Goal: Task Accomplishment & Management: Manage account settings

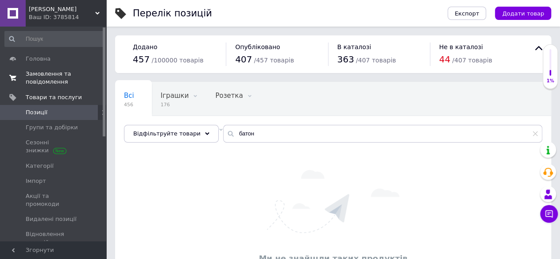
click at [50, 75] on span "Замовлення та повідомлення" at bounding box center [54, 78] width 56 height 16
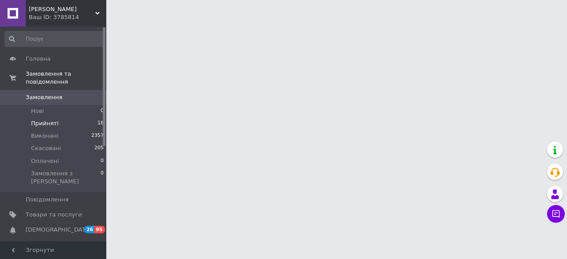
click at [70, 117] on li "Прийняті 18" at bounding box center [54, 123] width 109 height 12
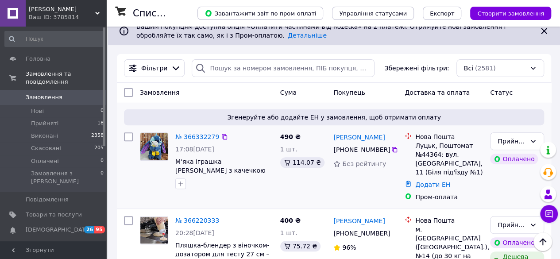
scroll to position [133, 0]
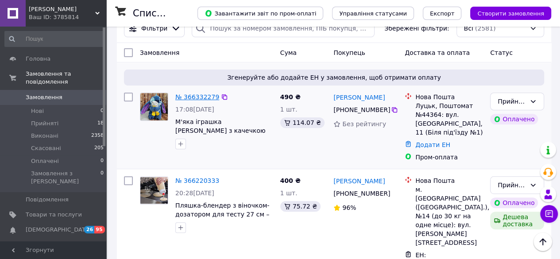
click at [202, 96] on link "№ 366332279" at bounding box center [197, 96] width 44 height 7
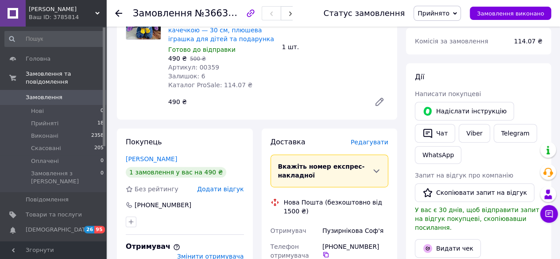
scroll to position [133, 0]
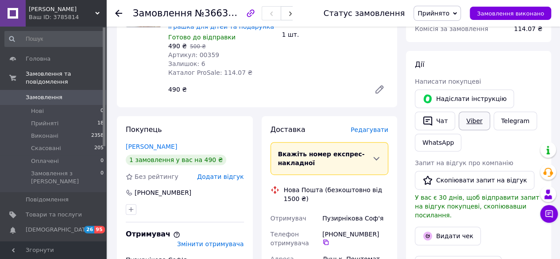
click at [466, 118] on link "Viber" at bounding box center [474, 121] width 31 height 19
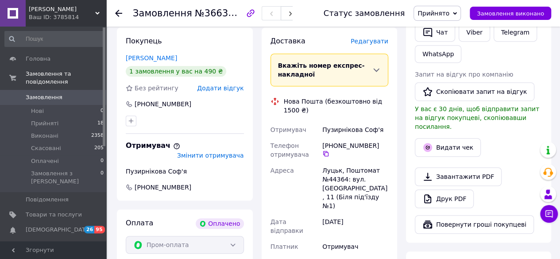
scroll to position [89, 0]
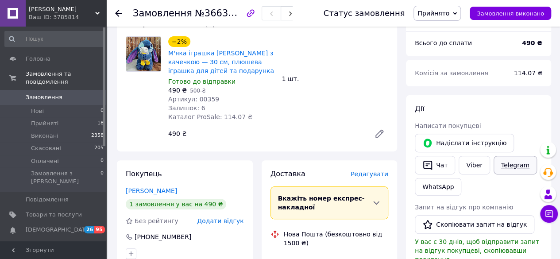
click at [500, 162] on link "Telegram" at bounding box center [515, 165] width 43 height 19
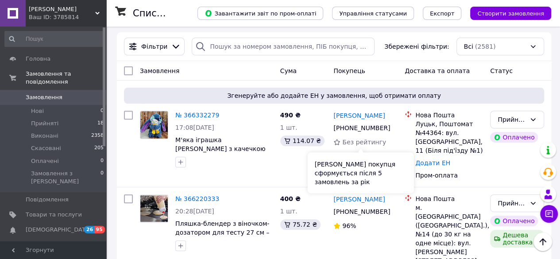
scroll to position [133, 0]
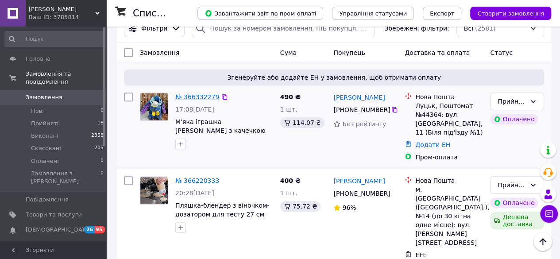
click at [197, 97] on link "№ 366332279" at bounding box center [197, 96] width 44 height 7
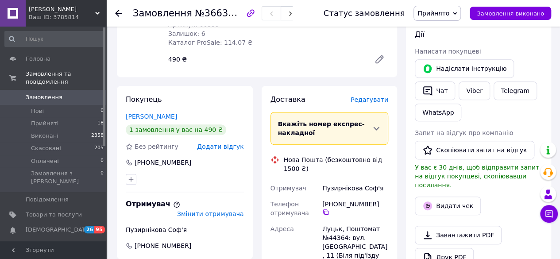
scroll to position [177, 0]
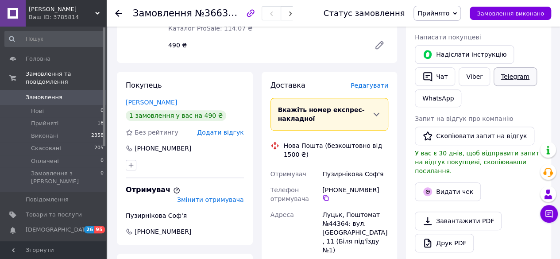
click at [507, 77] on link "Telegram" at bounding box center [515, 76] width 43 height 19
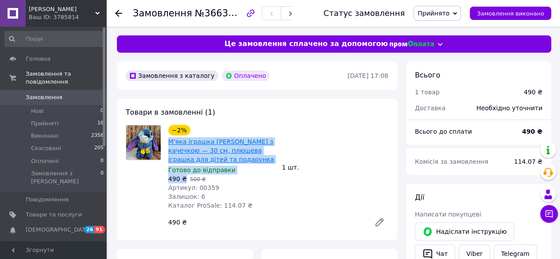
drag, startPoint x: 182, startPoint y: 178, endPoint x: 170, endPoint y: 140, distance: 40.5
click at [170, 140] on div "−2% М'яка іграшка Стич з качечкою — 30 см, плюшева іграшка для дітей та подарун…" at bounding box center [222, 167] width 114 height 89
copy div "М'яка іграшка Стич з качечкою — 30 см, плюшева іграшка для дітей та подарунка Г…"
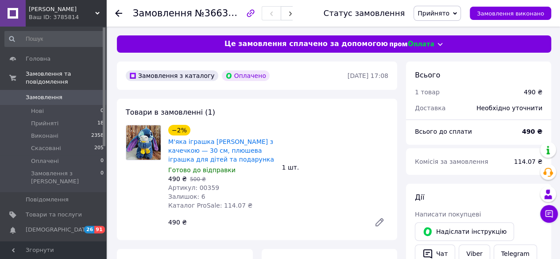
click at [505, 213] on div "Написати покупцеві" at bounding box center [479, 214] width 128 height 9
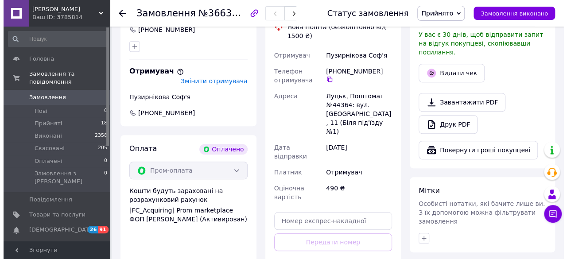
scroll to position [354, 0]
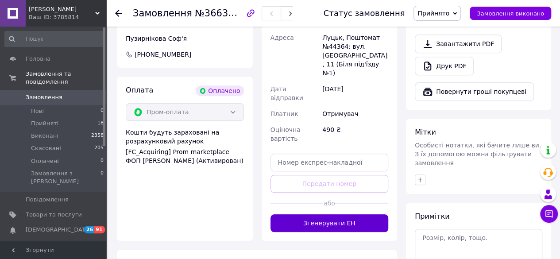
click at [359, 214] on button "Згенерувати ЕН" at bounding box center [330, 223] width 118 height 18
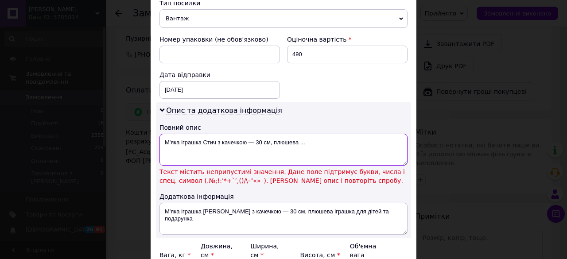
drag, startPoint x: 245, startPoint y: 139, endPoint x: 344, endPoint y: 133, distance: 99.3
click at [344, 134] on textarea "М'яка іграшка Стич з качечкою — 30 см, плюшева ..." at bounding box center [283, 150] width 248 height 32
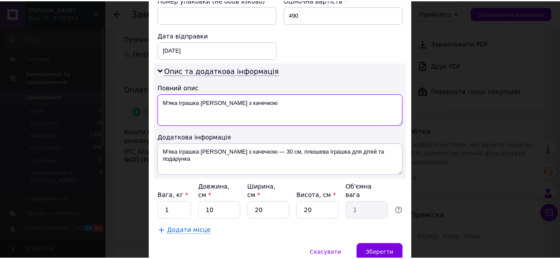
scroll to position [423, 0]
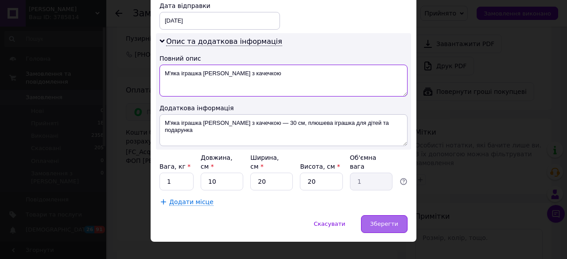
type textarea "М'яка іграшка Стич з качечкою"
click at [378, 220] on span "Зберегти" at bounding box center [384, 223] width 28 height 7
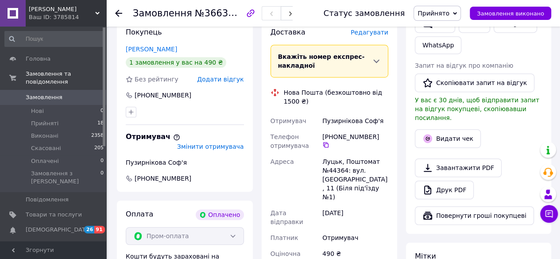
scroll to position [310, 0]
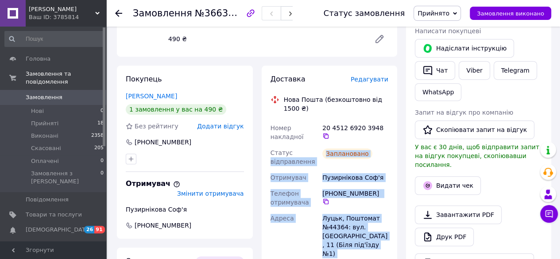
scroll to position [177, 0]
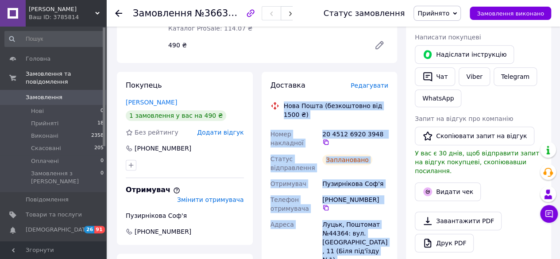
drag, startPoint x: 392, startPoint y: 200, endPoint x: 281, endPoint y: 107, distance: 145.2
click at [281, 107] on div "Доставка Редагувати Нова Пошта (безкоштовно від 1500 ₴) Номер накладної 20 4512…" at bounding box center [330, 232] width 136 height 320
copy div "Нова Пошта (безкоштовно від 1500 ₴) Номер накладної 20 4512 6920 3948   Статус …"
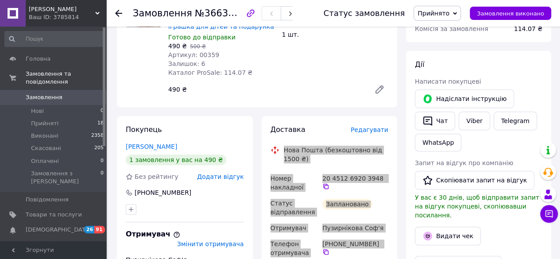
scroll to position [0, 0]
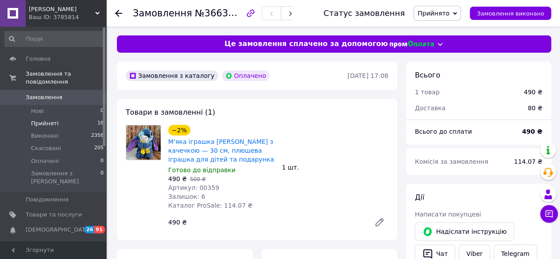
click at [66, 117] on li "Прийняті 18" at bounding box center [54, 123] width 109 height 12
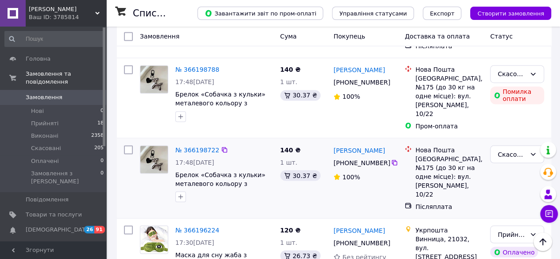
scroll to position [576, 0]
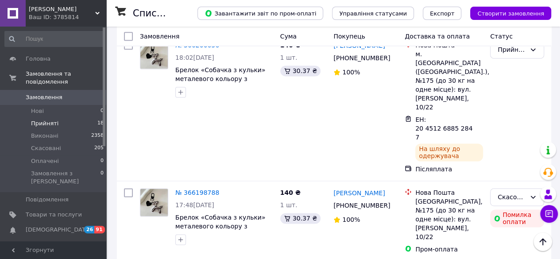
click at [57, 117] on li "Прийняті 18" at bounding box center [54, 123] width 109 height 12
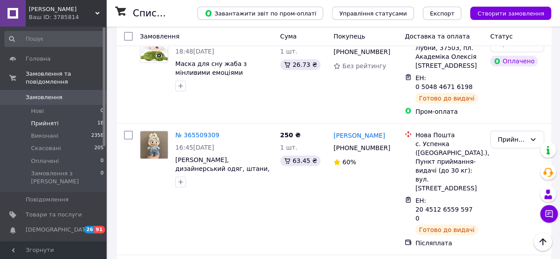
scroll to position [1821, 0]
click at [68, 130] on li "Виконані 2358" at bounding box center [54, 136] width 109 height 12
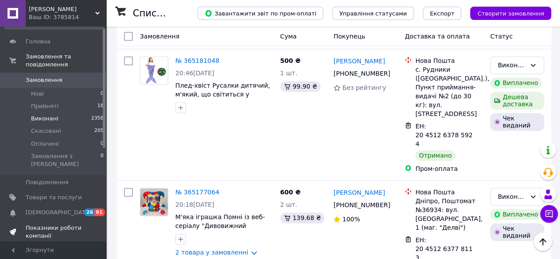
scroll to position [44, 0]
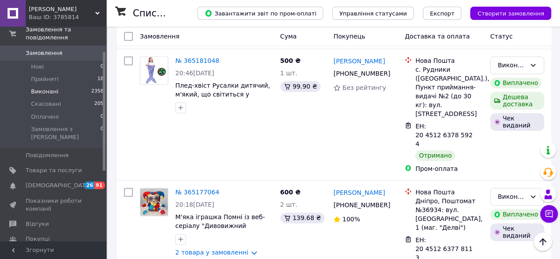
click at [59, 178] on link "[DEMOGRAPHIC_DATA] 26 91" at bounding box center [54, 185] width 109 height 15
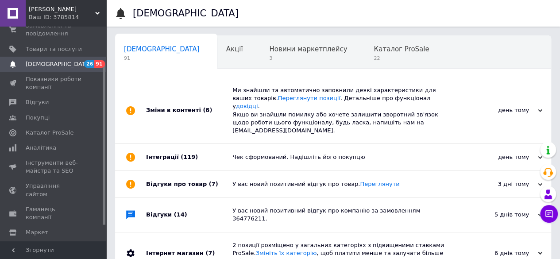
scroll to position [0, 3]
